Goal: Task Accomplishment & Management: Use online tool/utility

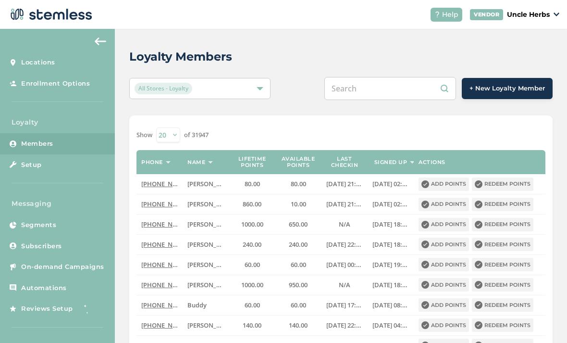
scroll to position [31, 0]
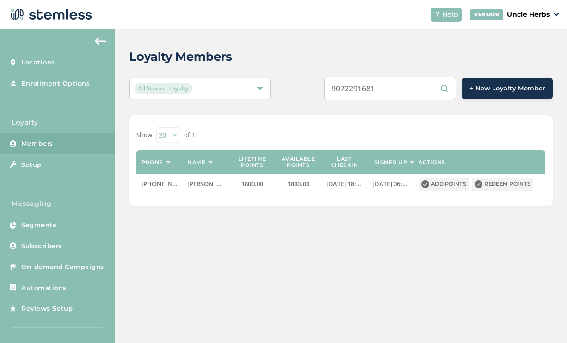
type input "9072291681"
click at [512, 177] on button "Redeem points" at bounding box center [503, 183] width 62 height 13
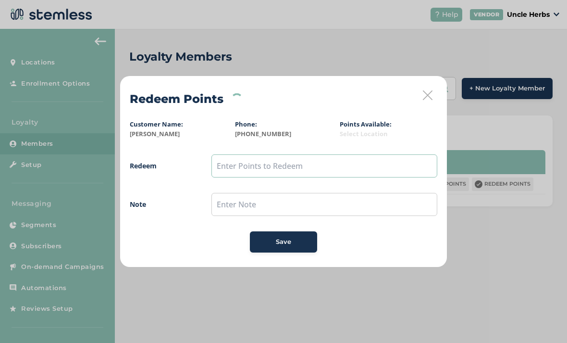
click at [334, 171] on input "text" at bounding box center [325, 165] width 226 height 23
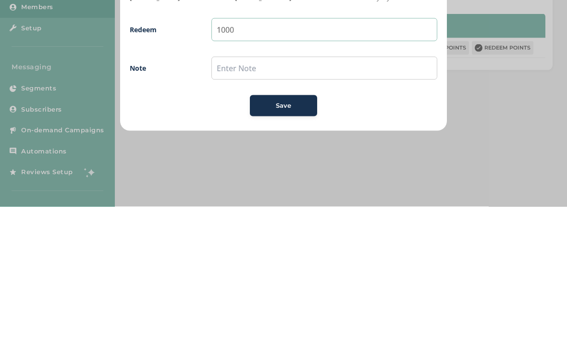
type input "1000"
click at [277, 237] on span "Save" at bounding box center [283, 242] width 15 height 10
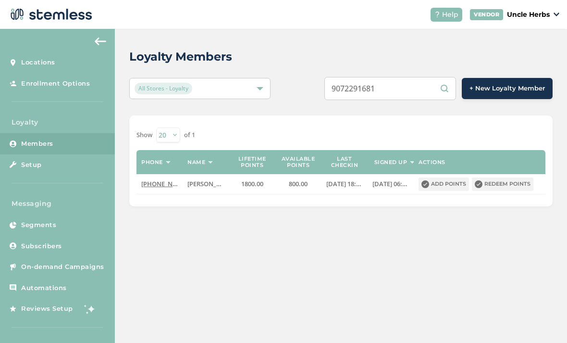
click at [416, 89] on input "9072291681" at bounding box center [391, 88] width 132 height 23
type input "9073506546"
click at [497, 185] on button "Redeem points" at bounding box center [503, 183] width 62 height 13
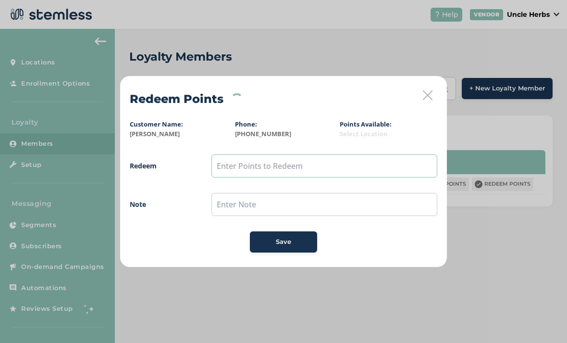
click at [290, 165] on input "text" at bounding box center [325, 165] width 226 height 23
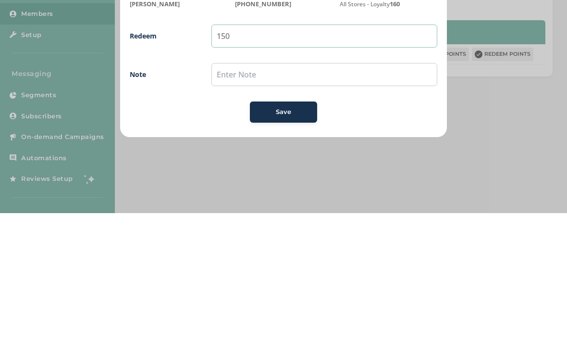
type input "150"
click at [282, 237] on span "Save" at bounding box center [283, 242] width 15 height 10
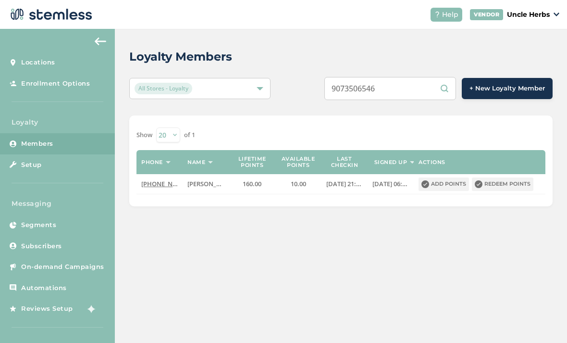
scroll to position [31, 0]
click at [425, 77] on input "9073506546" at bounding box center [391, 88] width 132 height 23
click at [419, 77] on input "9073506546" at bounding box center [391, 88] width 132 height 23
type input "9072297865"
click at [511, 177] on button "Redeem points" at bounding box center [503, 183] width 62 height 13
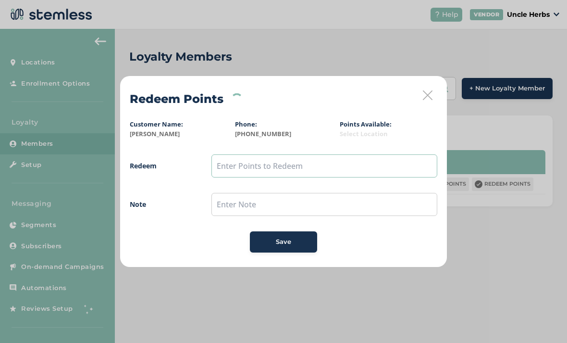
click at [323, 167] on input "text" at bounding box center [325, 165] width 226 height 23
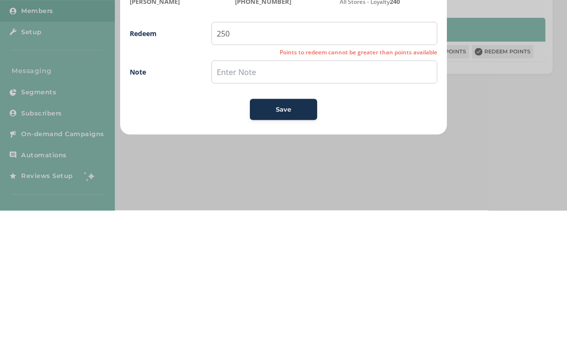
click at [282, 237] on span "Save" at bounding box center [283, 242] width 15 height 10
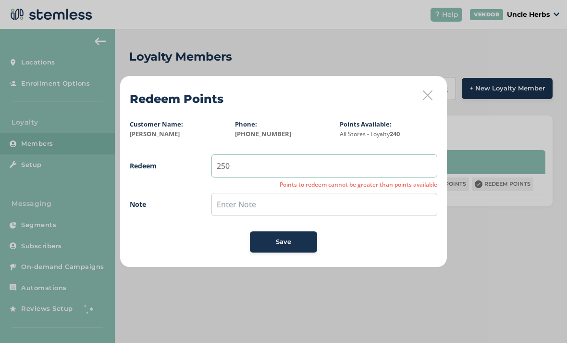
click at [321, 177] on input "250" at bounding box center [325, 165] width 226 height 23
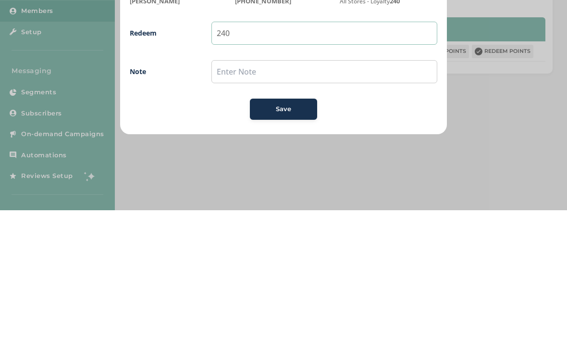
type input "240"
click at [280, 237] on span "Save" at bounding box center [283, 242] width 15 height 10
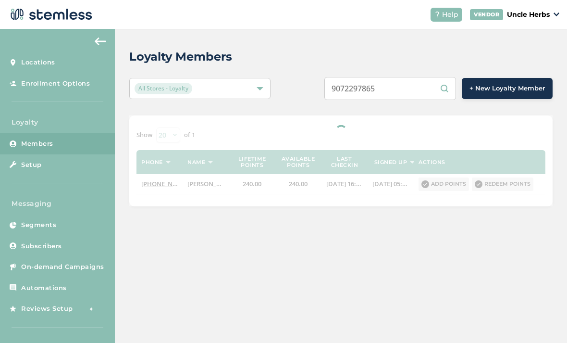
click at [431, 77] on input "9072297865" at bounding box center [391, 88] width 132 height 23
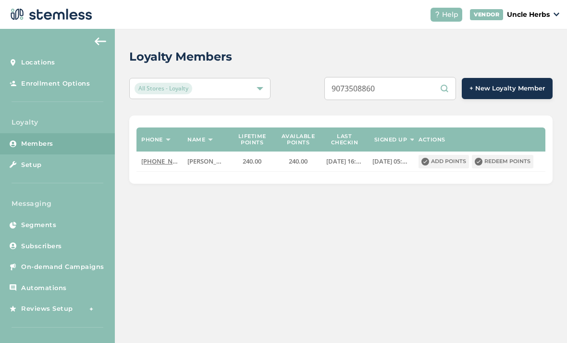
click at [453, 77] on input "9073508860" at bounding box center [391, 88] width 132 height 23
click at [443, 77] on input "9073508860" at bounding box center [391, 88] width 132 height 23
click at [442, 77] on input "9073508860" at bounding box center [391, 88] width 132 height 23
click at [450, 77] on input "9073508860" at bounding box center [391, 88] width 132 height 23
click at [428, 77] on input "9073508860" at bounding box center [391, 88] width 132 height 23
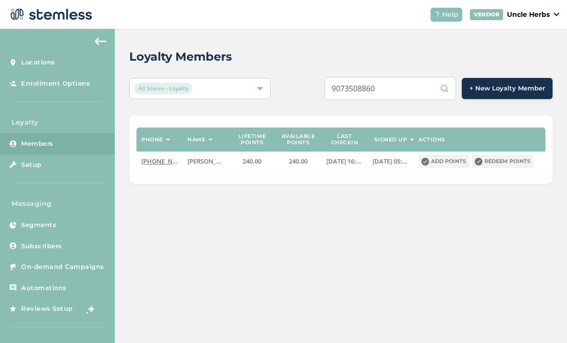
click at [420, 77] on input "9073508860" at bounding box center [391, 88] width 132 height 23
type input "9073508860"
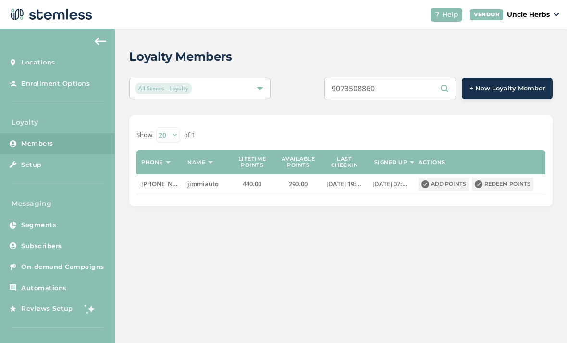
click at [507, 177] on button "Redeem points" at bounding box center [503, 183] width 62 height 13
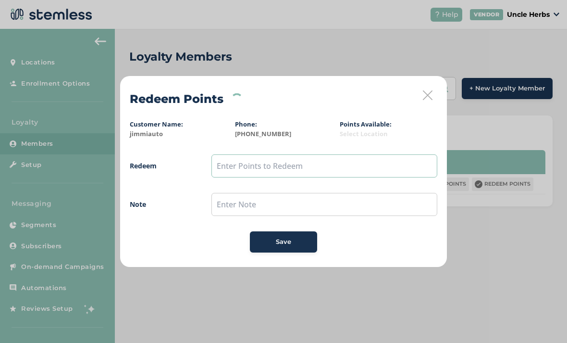
click at [315, 172] on input "text" at bounding box center [325, 165] width 226 height 23
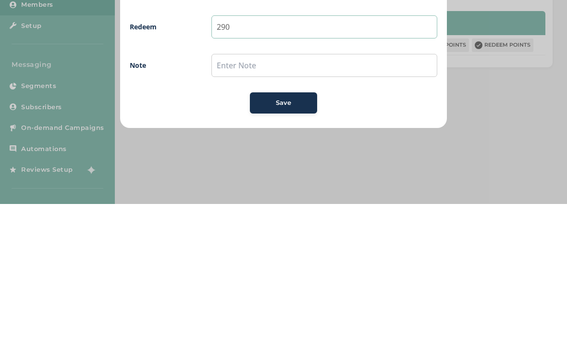
type input "290"
click at [280, 231] on button "Save" at bounding box center [283, 241] width 67 height 21
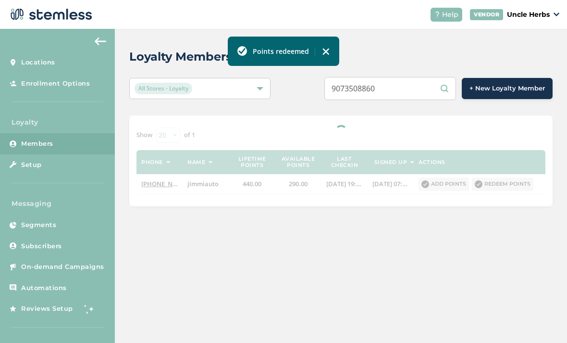
click at [419, 77] on input "9073508860" at bounding box center [391, 88] width 132 height 23
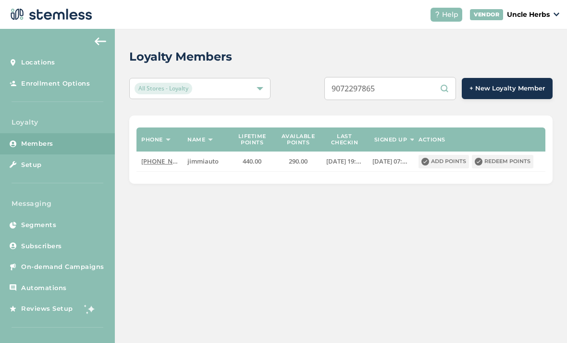
click at [427, 77] on input "9072297865" at bounding box center [391, 88] width 132 height 23
type input "9"
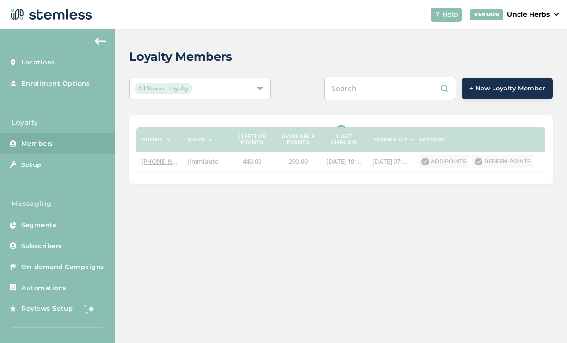
click at [503, 125] on div at bounding box center [341, 149] width 424 height 68
click at [500, 131] on div at bounding box center [341, 149] width 424 height 68
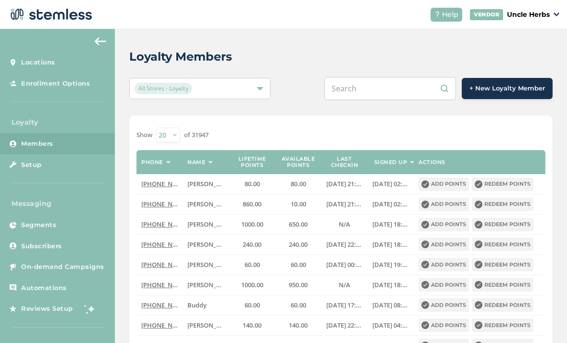
click at [393, 77] on input "text" at bounding box center [391, 88] width 132 height 23
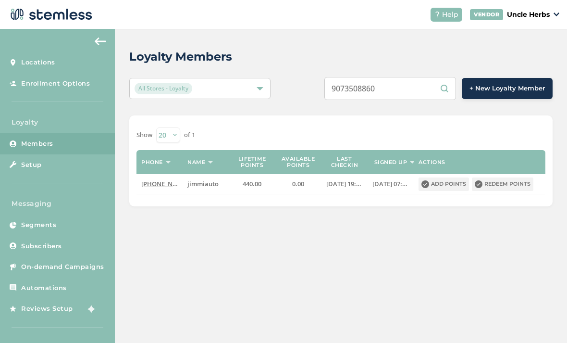
click at [421, 77] on input "9073508860" at bounding box center [391, 88] width 132 height 23
click at [411, 77] on input "9072297865" at bounding box center [391, 88] width 132 height 23
type input "9"
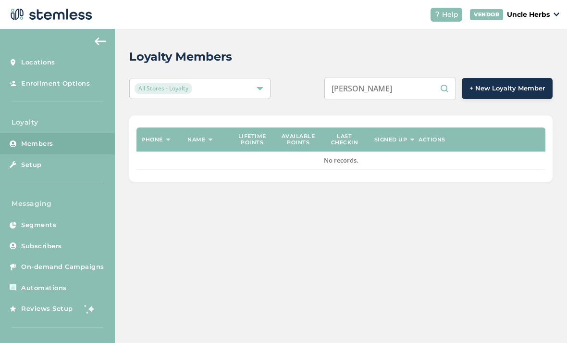
click at [421, 77] on input "[PERSON_NAME]" at bounding box center [391, 88] width 132 height 23
type input "T"
click at [441, 77] on input "2067959122" at bounding box center [391, 88] width 132 height 23
click at [431, 77] on input "2067959122" at bounding box center [391, 88] width 132 height 23
type input "2067959122"
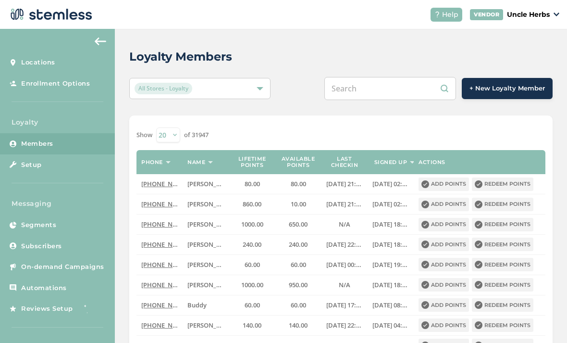
click at [415, 93] on input "text" at bounding box center [391, 88] width 132 height 23
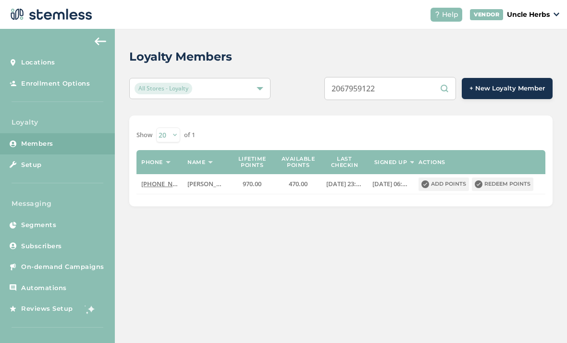
click at [429, 86] on input "2067959122" at bounding box center [391, 88] width 132 height 23
click at [409, 91] on input "20" at bounding box center [391, 88] width 132 height 23
type input "2"
click at [425, 85] on input "5735210496" at bounding box center [391, 88] width 132 height 23
type input "5"
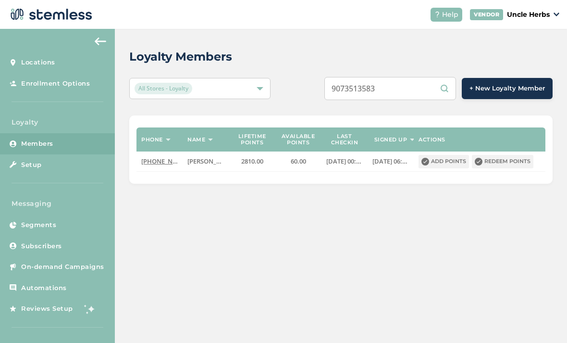
click at [422, 89] on input "9073513583" at bounding box center [391, 88] width 132 height 23
type input "9073513583"
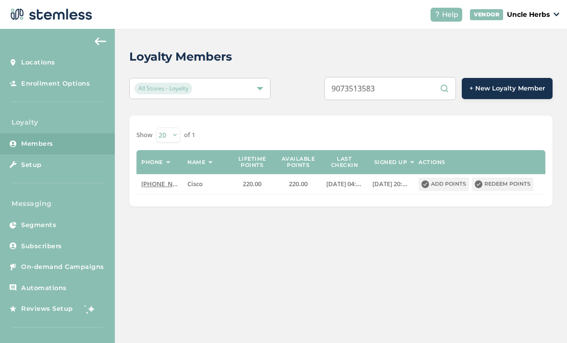
scroll to position [31, 0]
